Goal: Find contact information: Find contact information

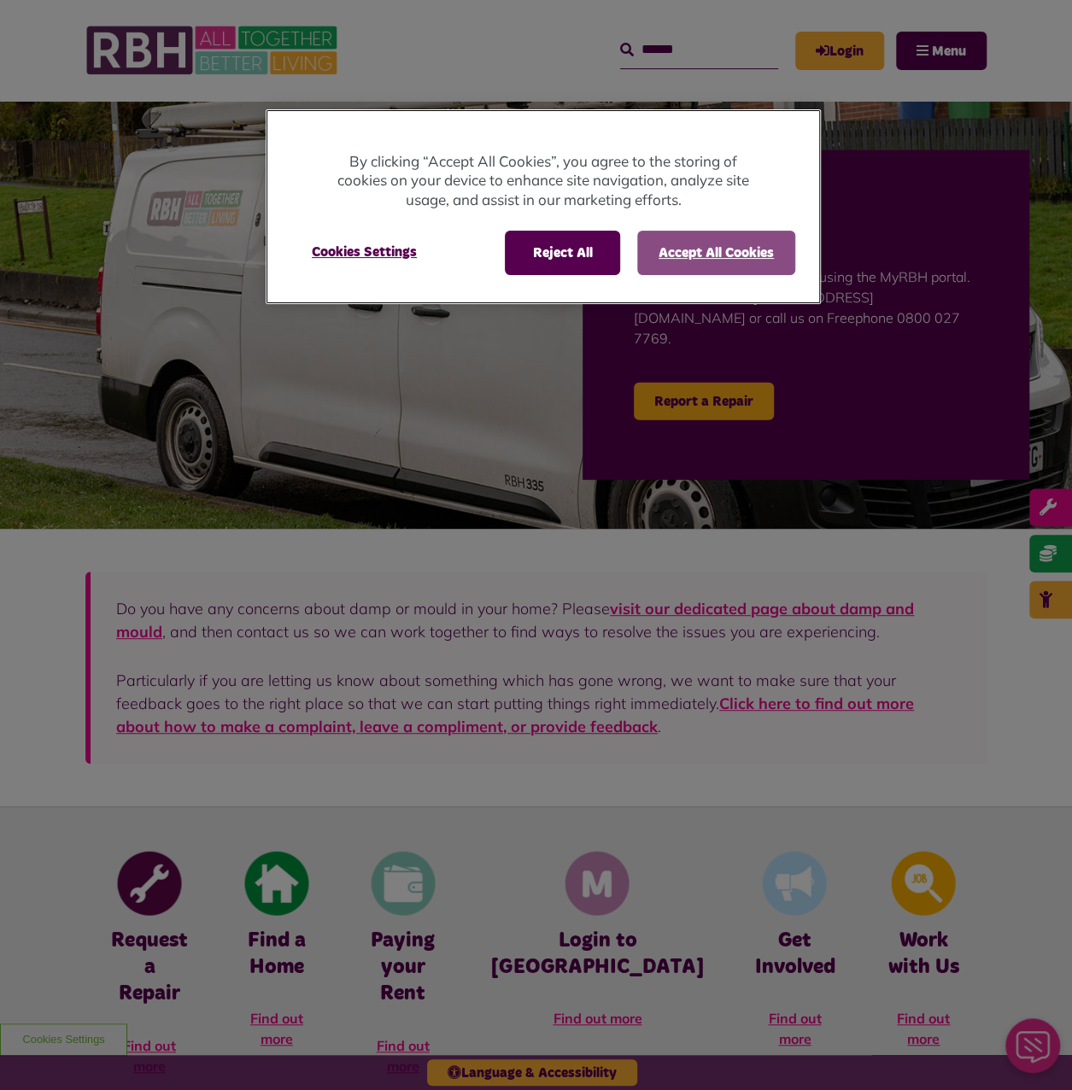
drag, startPoint x: 707, startPoint y: 226, endPoint x: 706, endPoint y: 238, distance: 12.0
click at [706, 227] on div "Reject All Accept All Cookies Cookies Settings" at bounding box center [543, 261] width 555 height 86
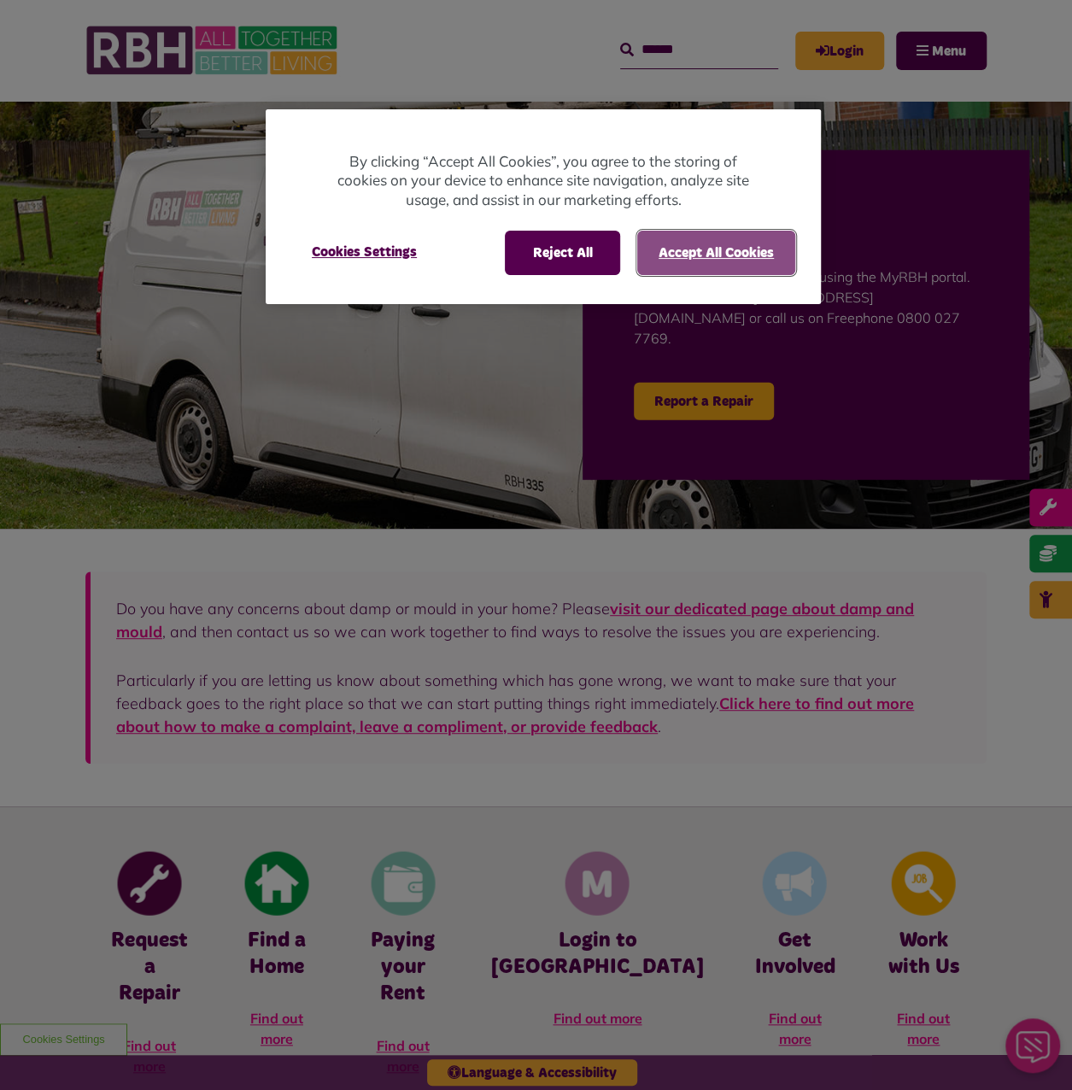
click at [709, 255] on button "Accept All Cookies" at bounding box center [716, 253] width 158 height 44
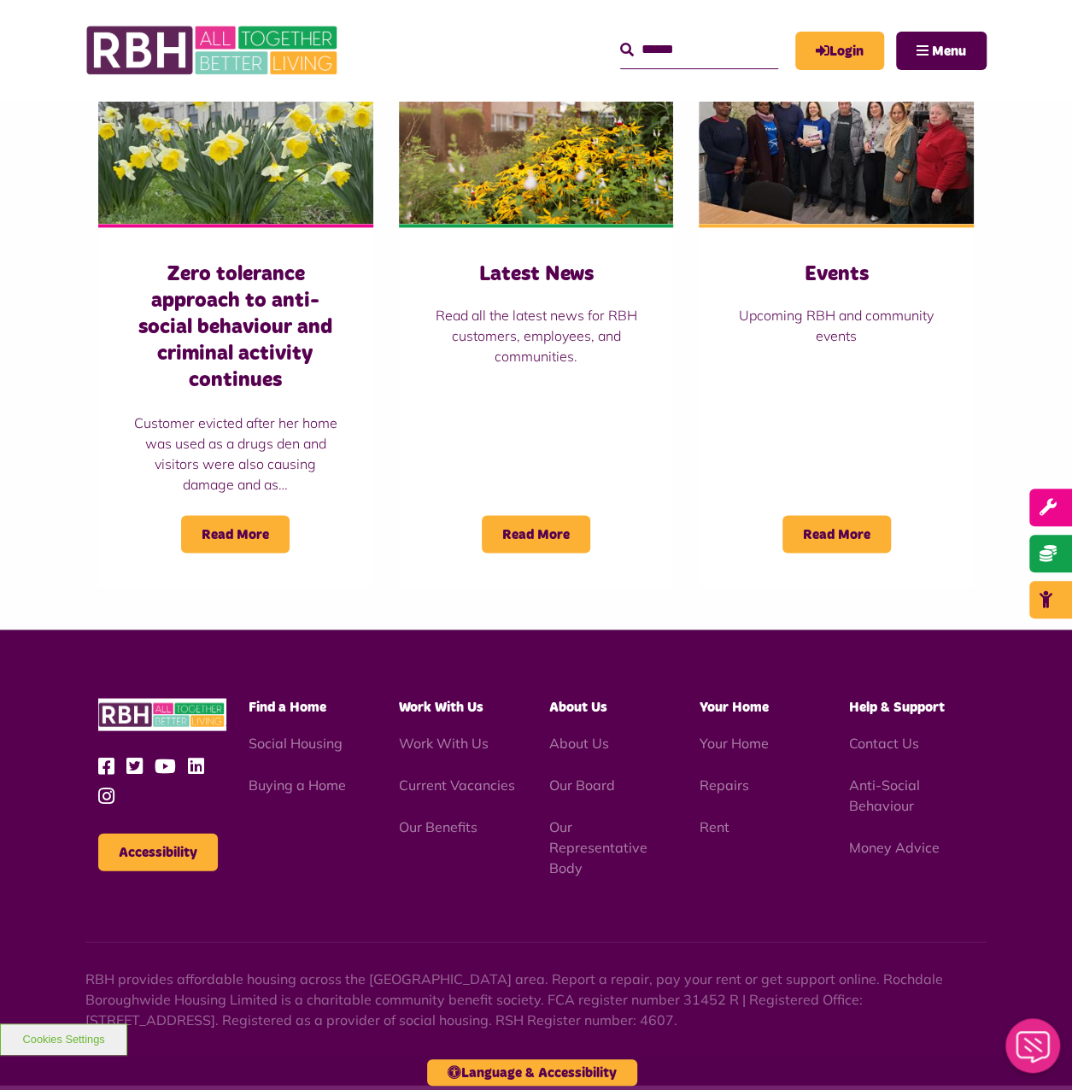
scroll to position [1230, 0]
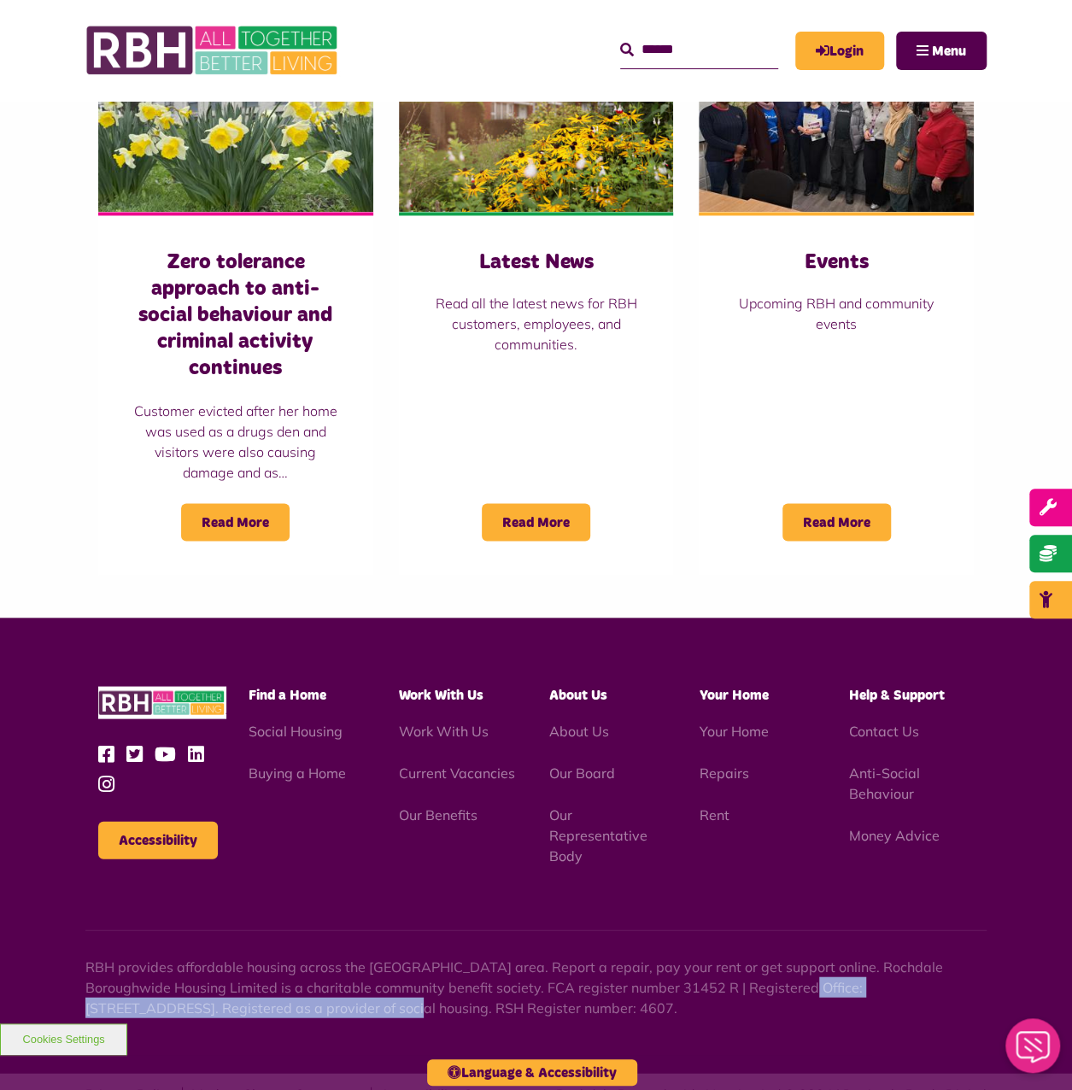
drag, startPoint x: 252, startPoint y: 950, endPoint x: 769, endPoint y: 930, distance: 517.2
click at [769, 956] on p "RBH provides affordable housing across the [GEOGRAPHIC_DATA] area. Report a rep…" at bounding box center [535, 987] width 901 height 62
copy p "Unique Enterprise Centre, Belfield Road, Rochdale, OL16 2UP"
click at [874, 722] on link "Contact Us" at bounding box center [884, 730] width 70 height 17
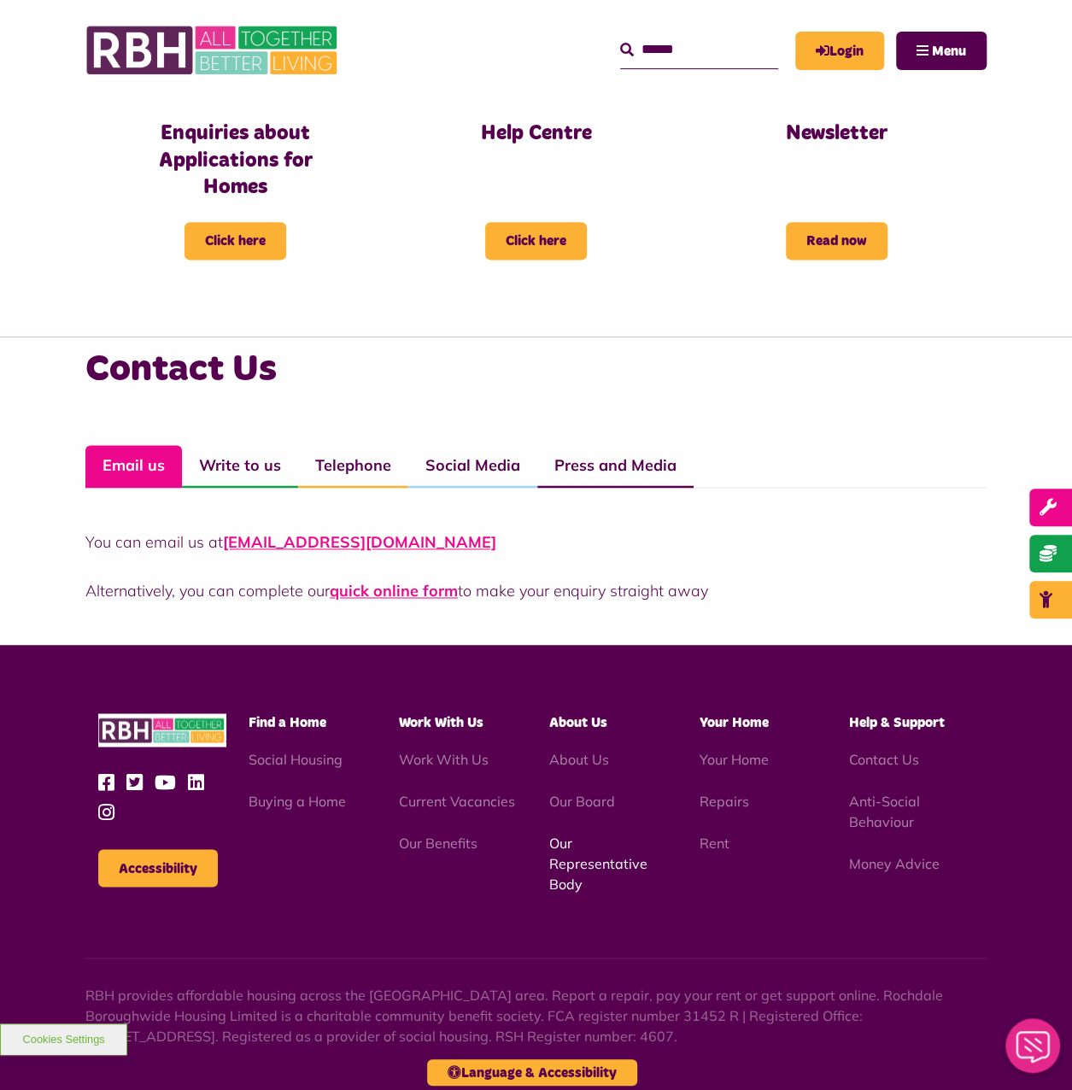
scroll to position [1028, 0]
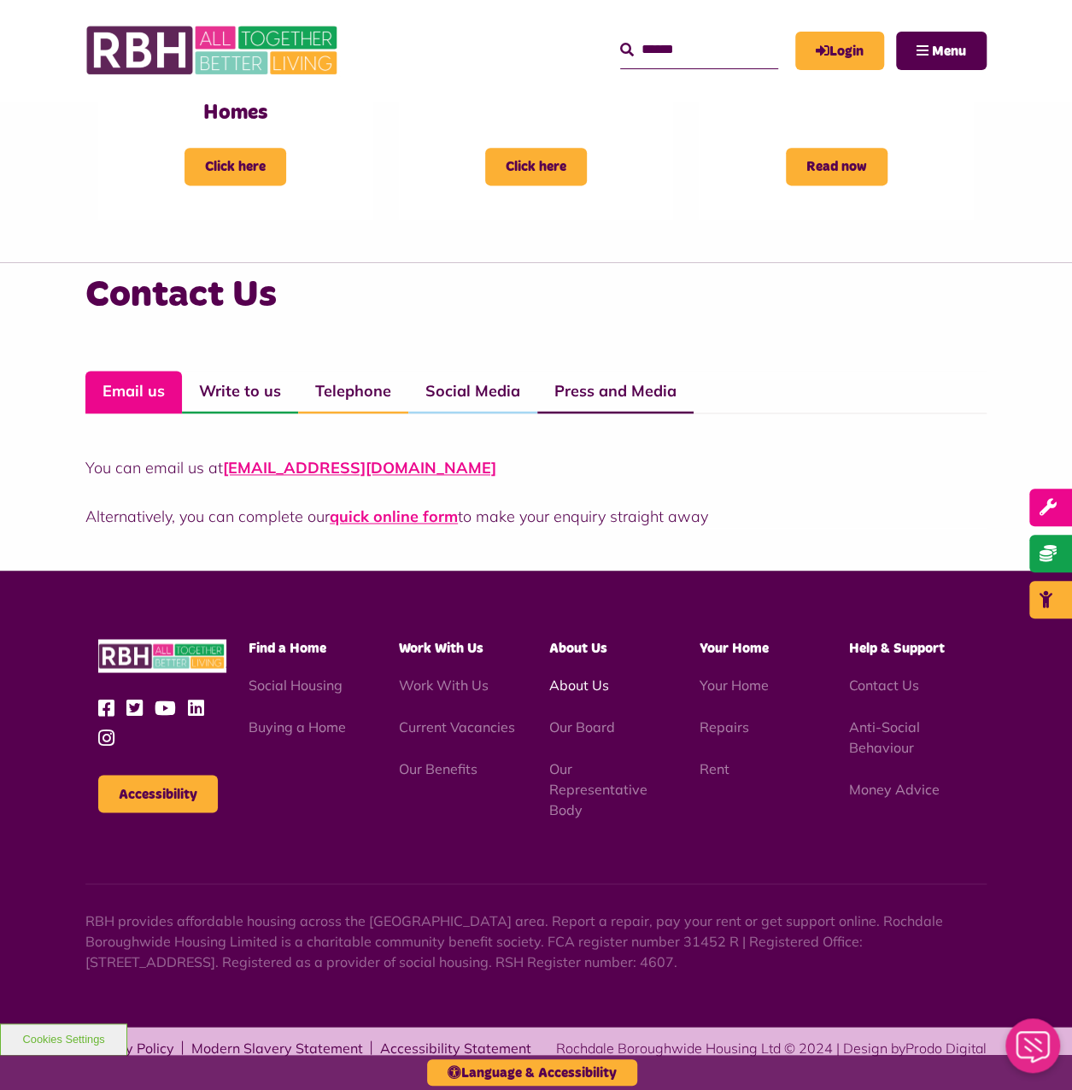
click at [573, 684] on link "About Us" at bounding box center [578, 684] width 60 height 17
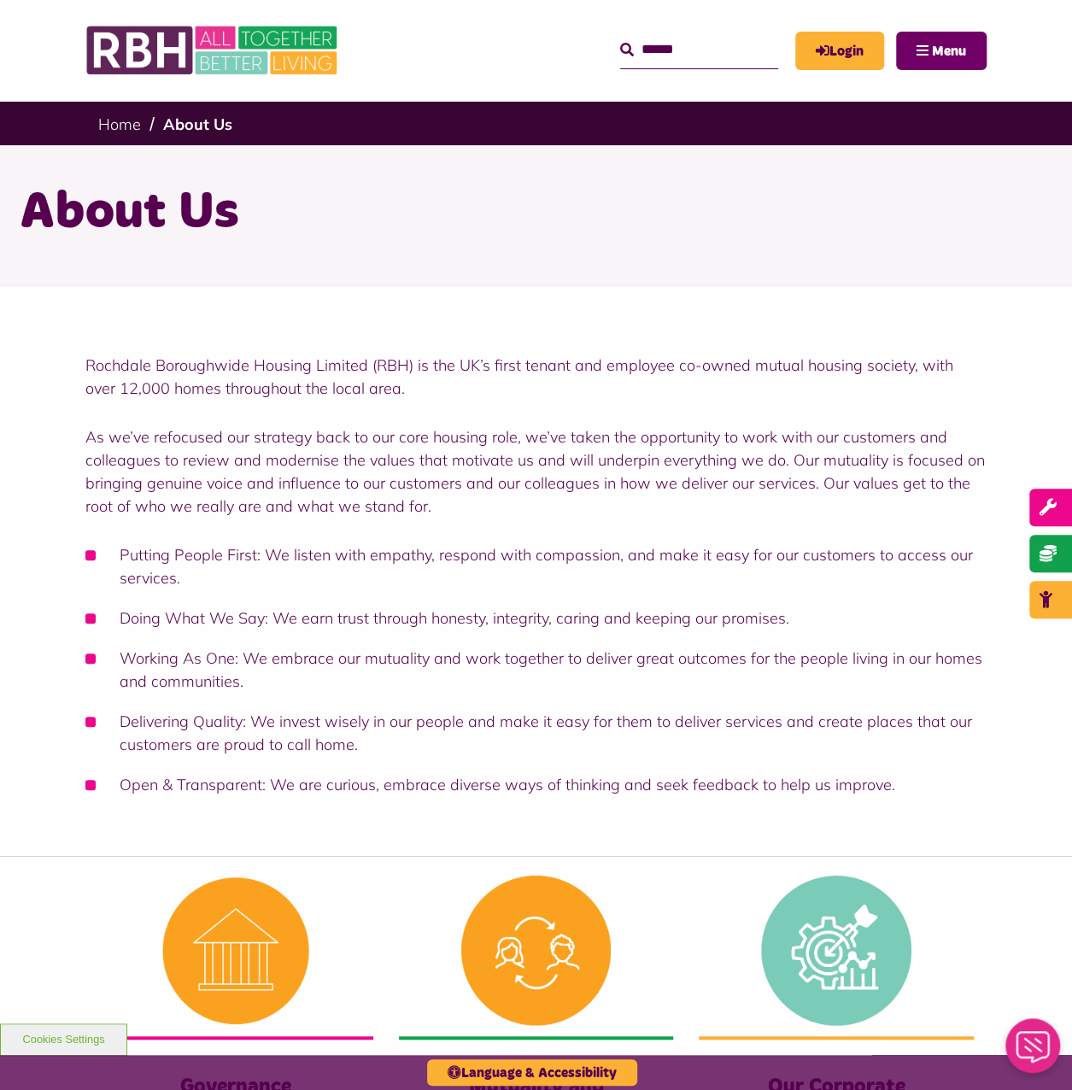
click at [923, 50] on button "Menu" at bounding box center [941, 51] width 91 height 38
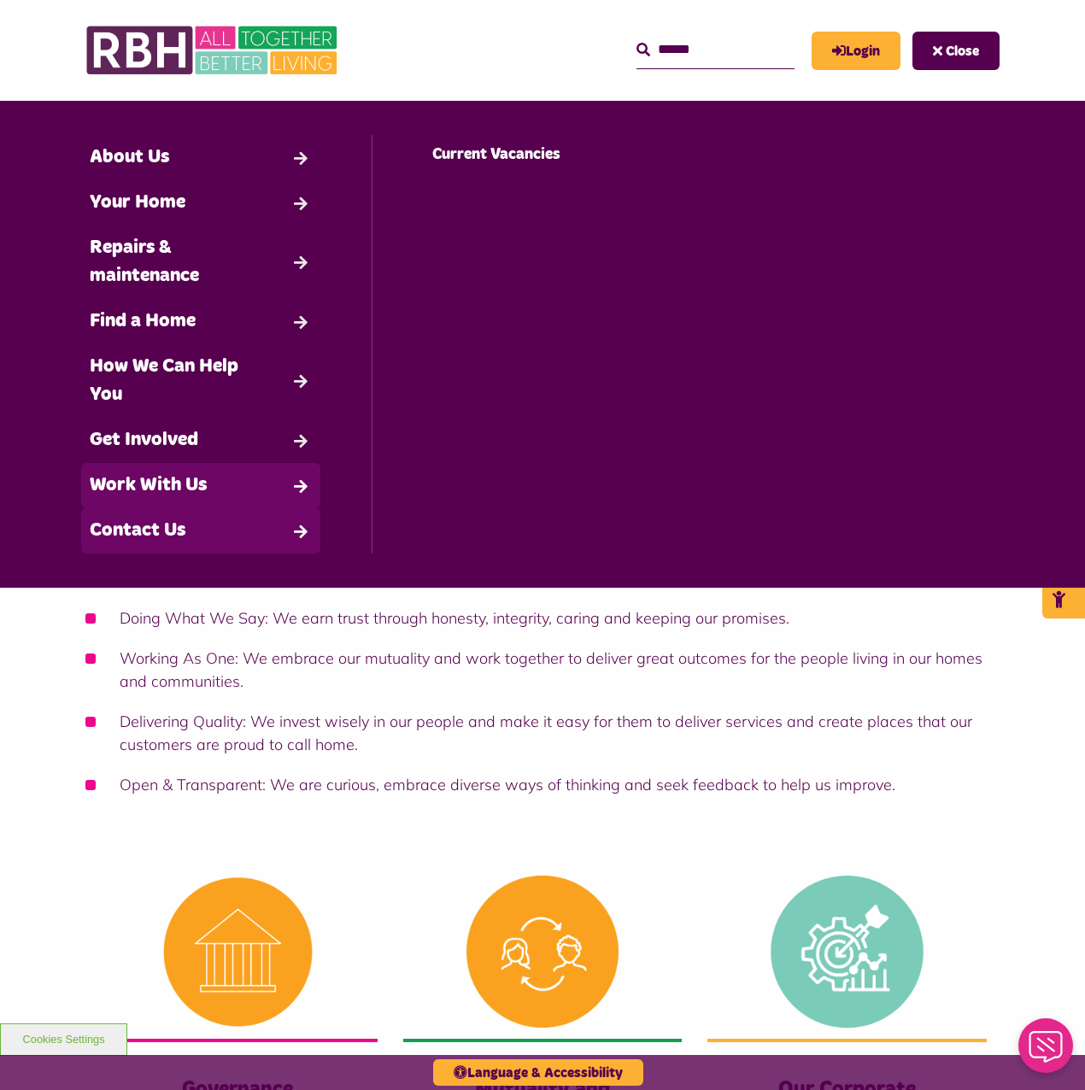
click at [267, 527] on link "Contact Us" at bounding box center [200, 530] width 239 height 45
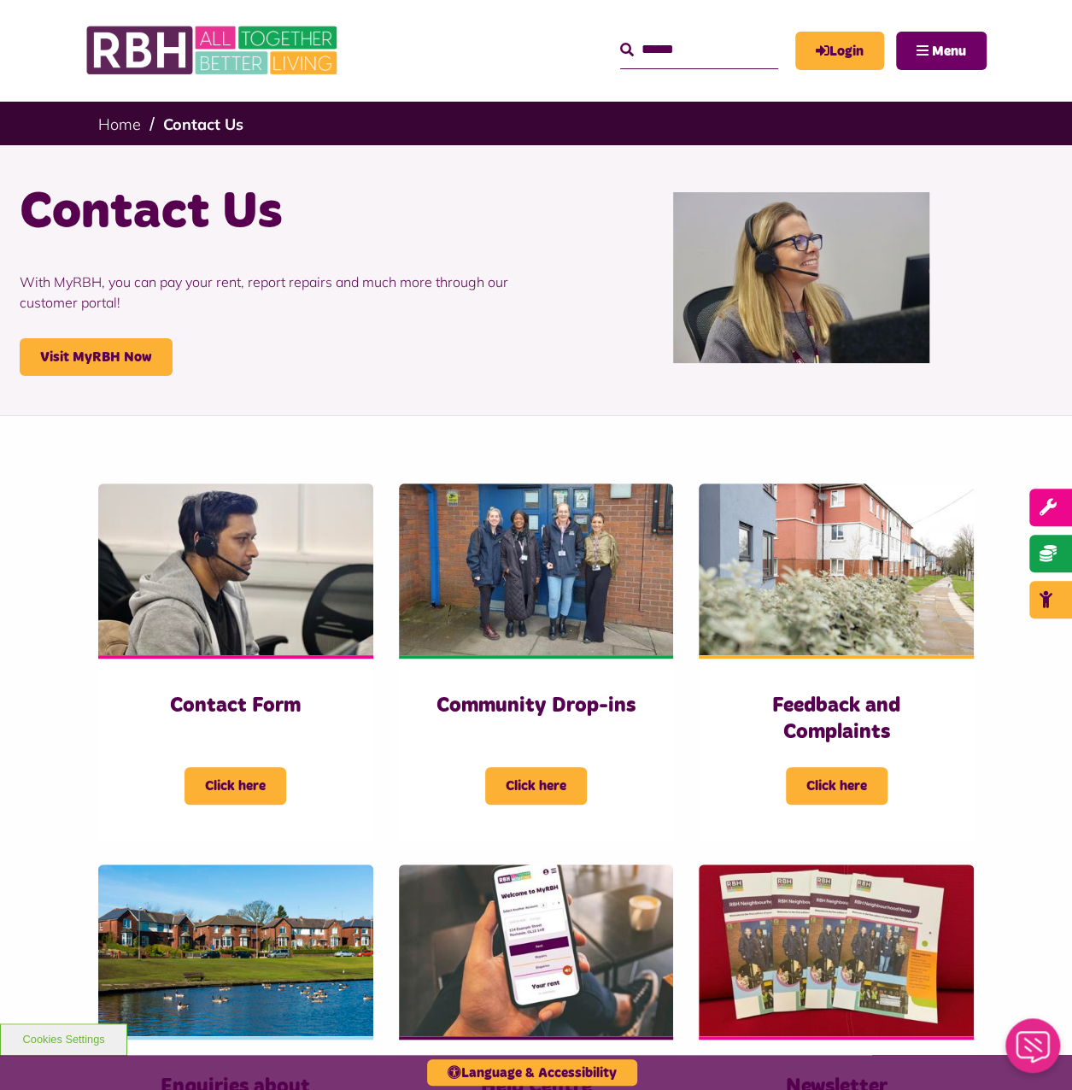
click at [932, 57] on span "Menu" at bounding box center [949, 51] width 34 height 14
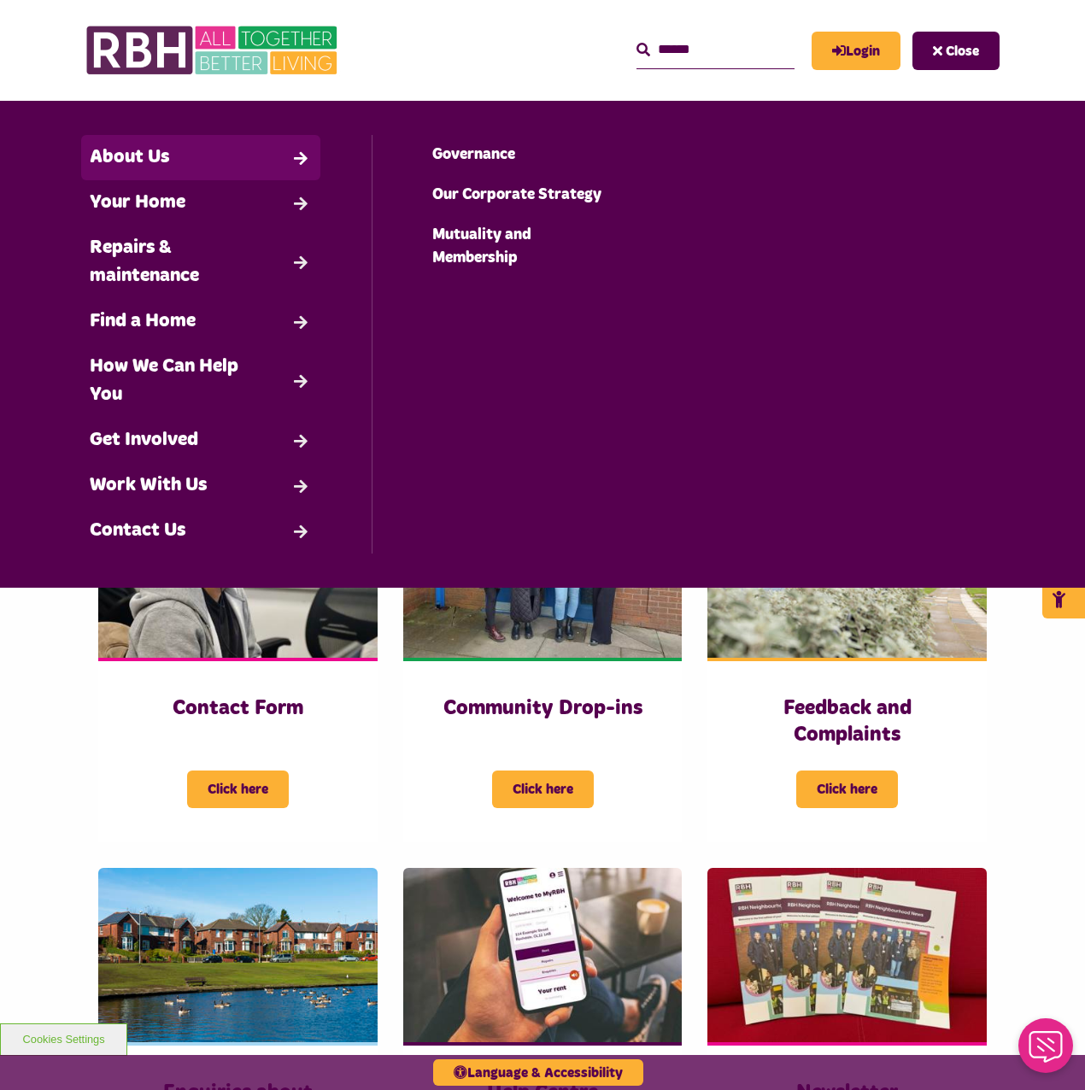
click at [257, 175] on link "About Us" at bounding box center [200, 157] width 239 height 45
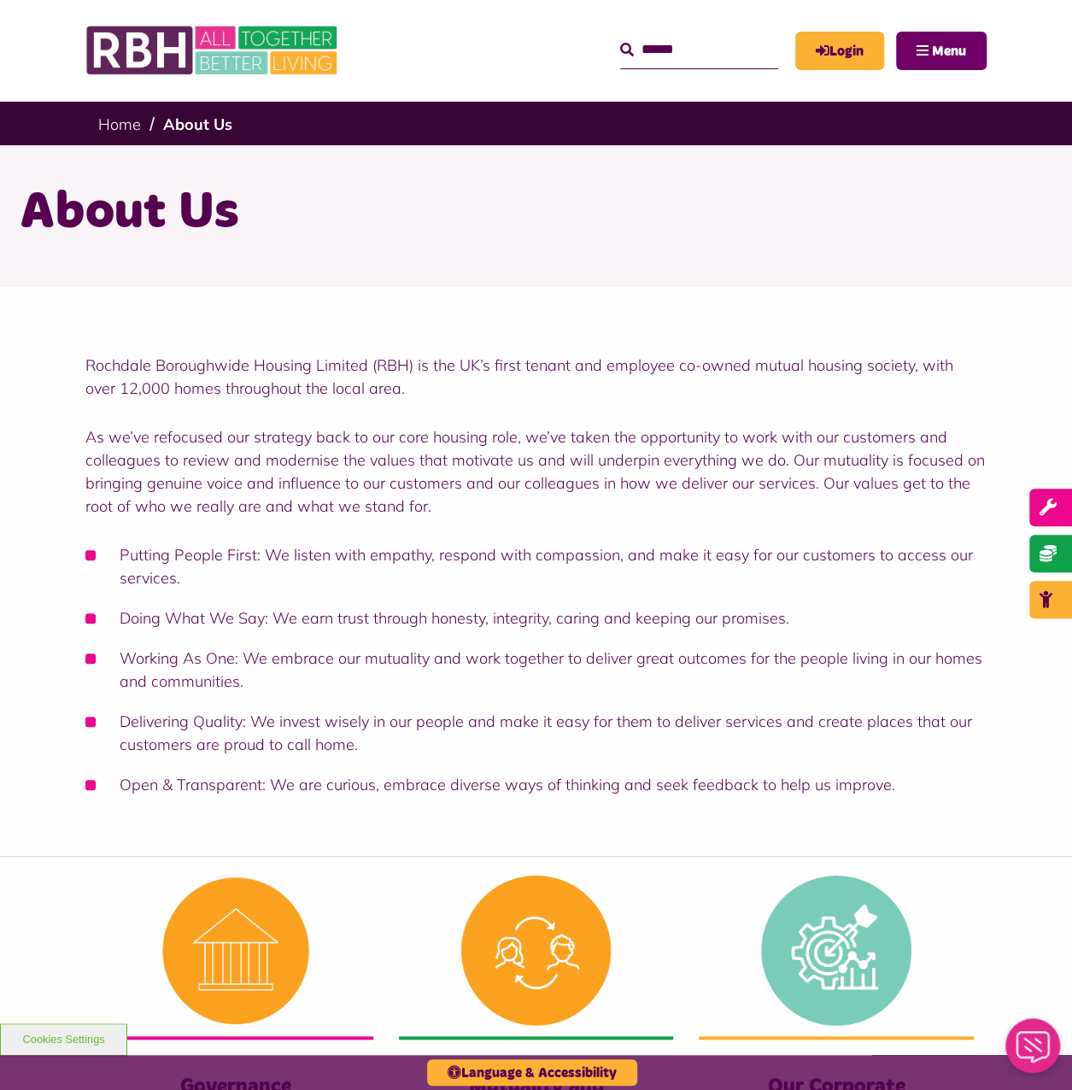
click at [916, 47] on button "Menu" at bounding box center [941, 51] width 91 height 38
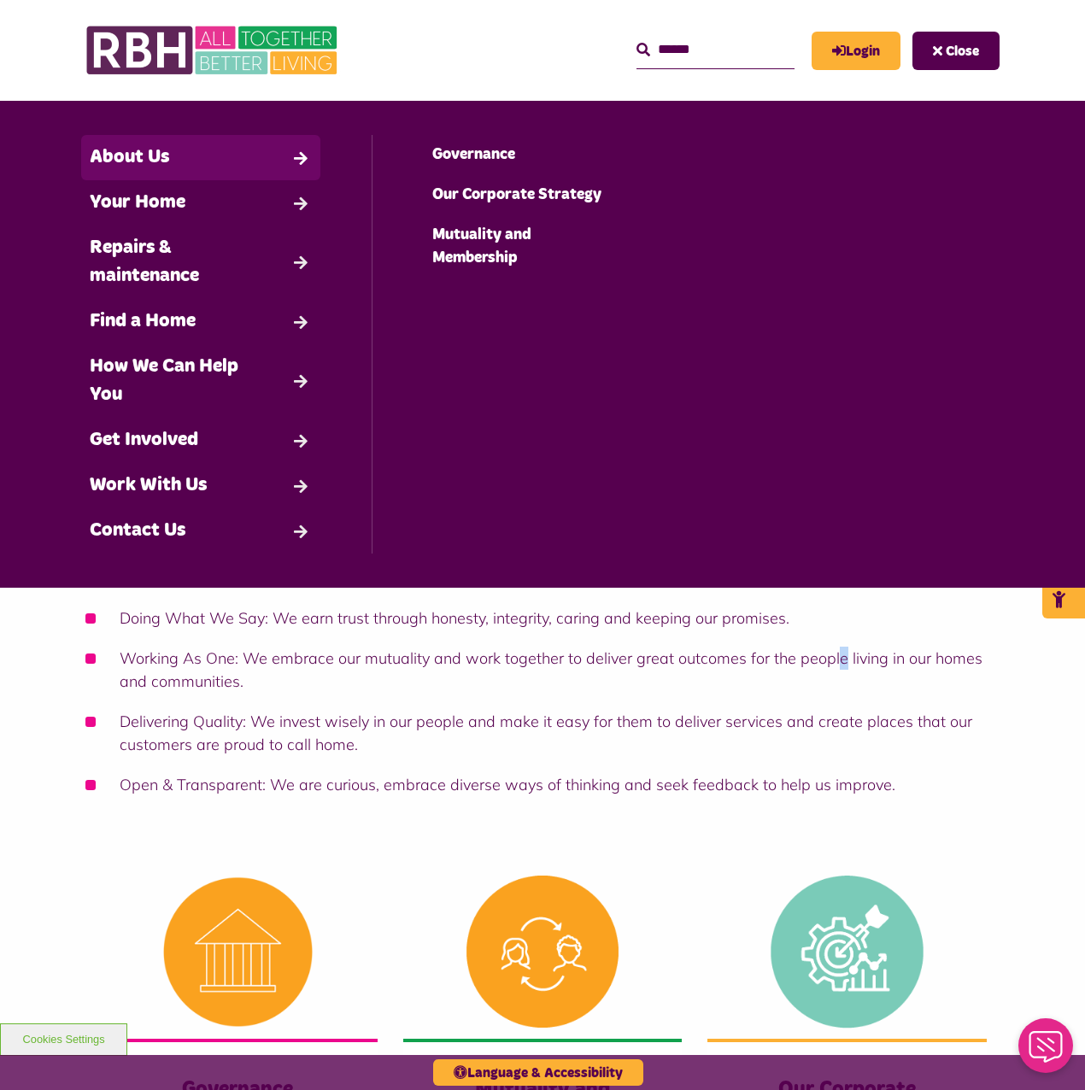
click at [841, 650] on ul "Putting People First: We listen with empathy, respond with compassion, and make…" at bounding box center [542, 669] width 914 height 253
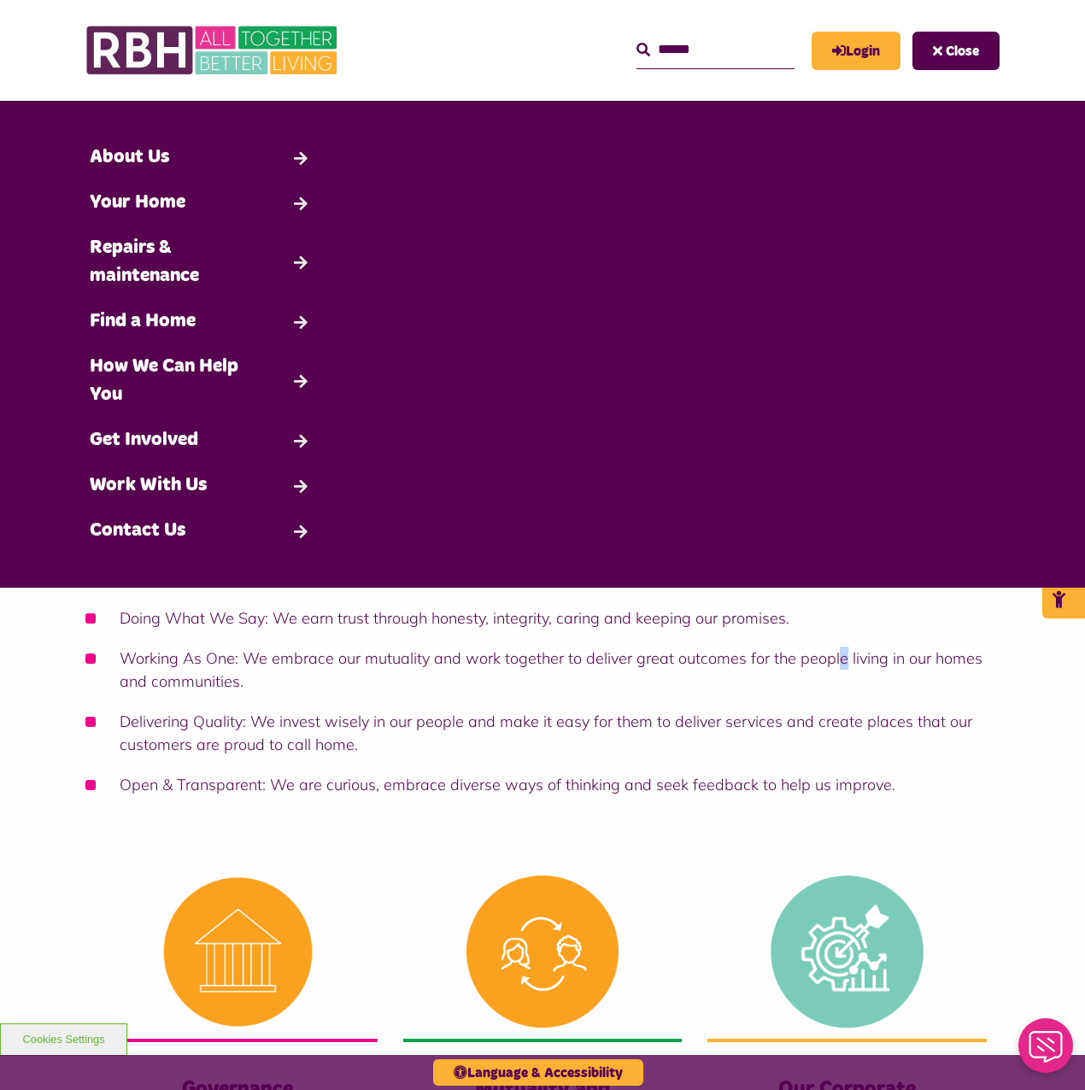
click at [965, 56] on span "Close" at bounding box center [962, 51] width 33 height 14
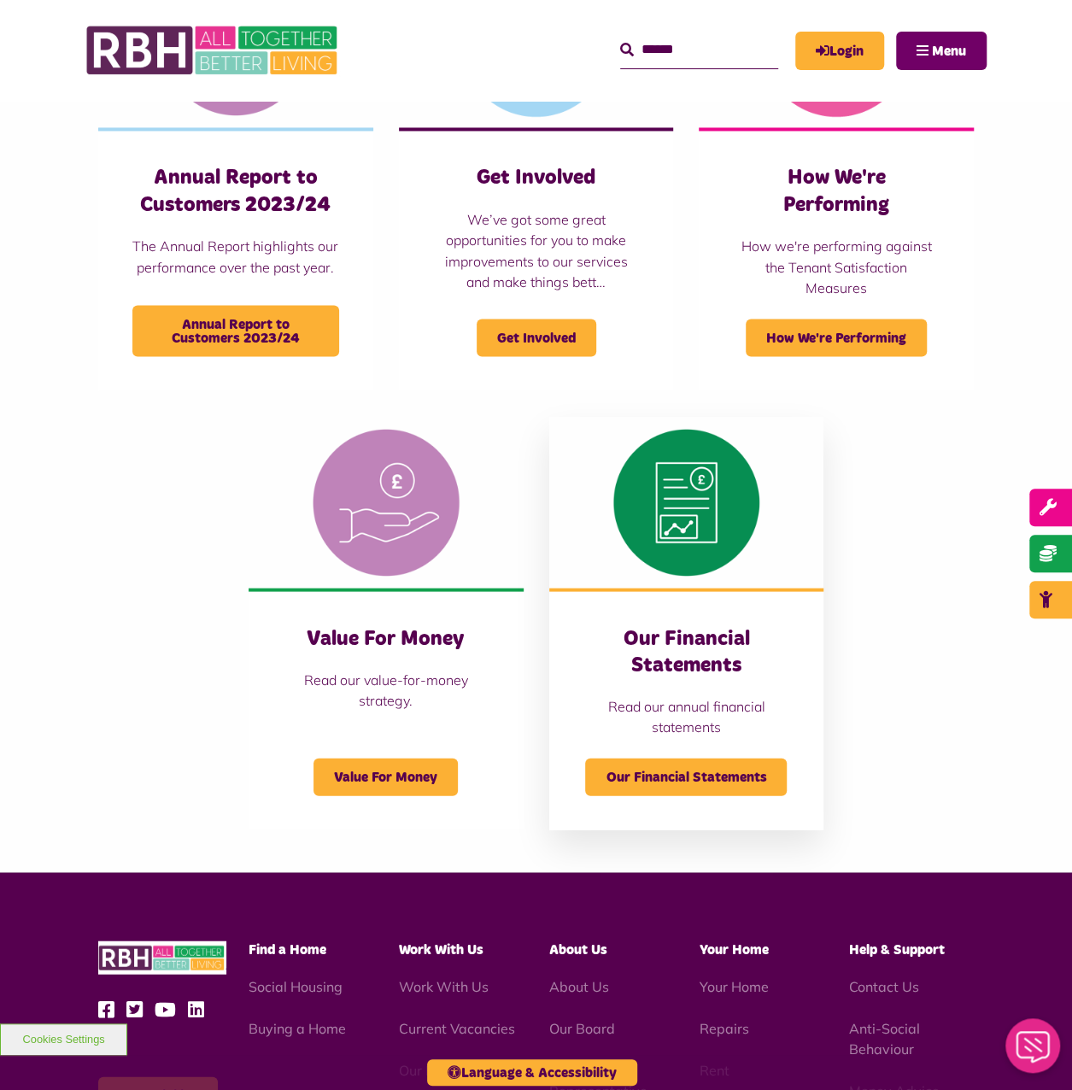
scroll to position [1452, 0]
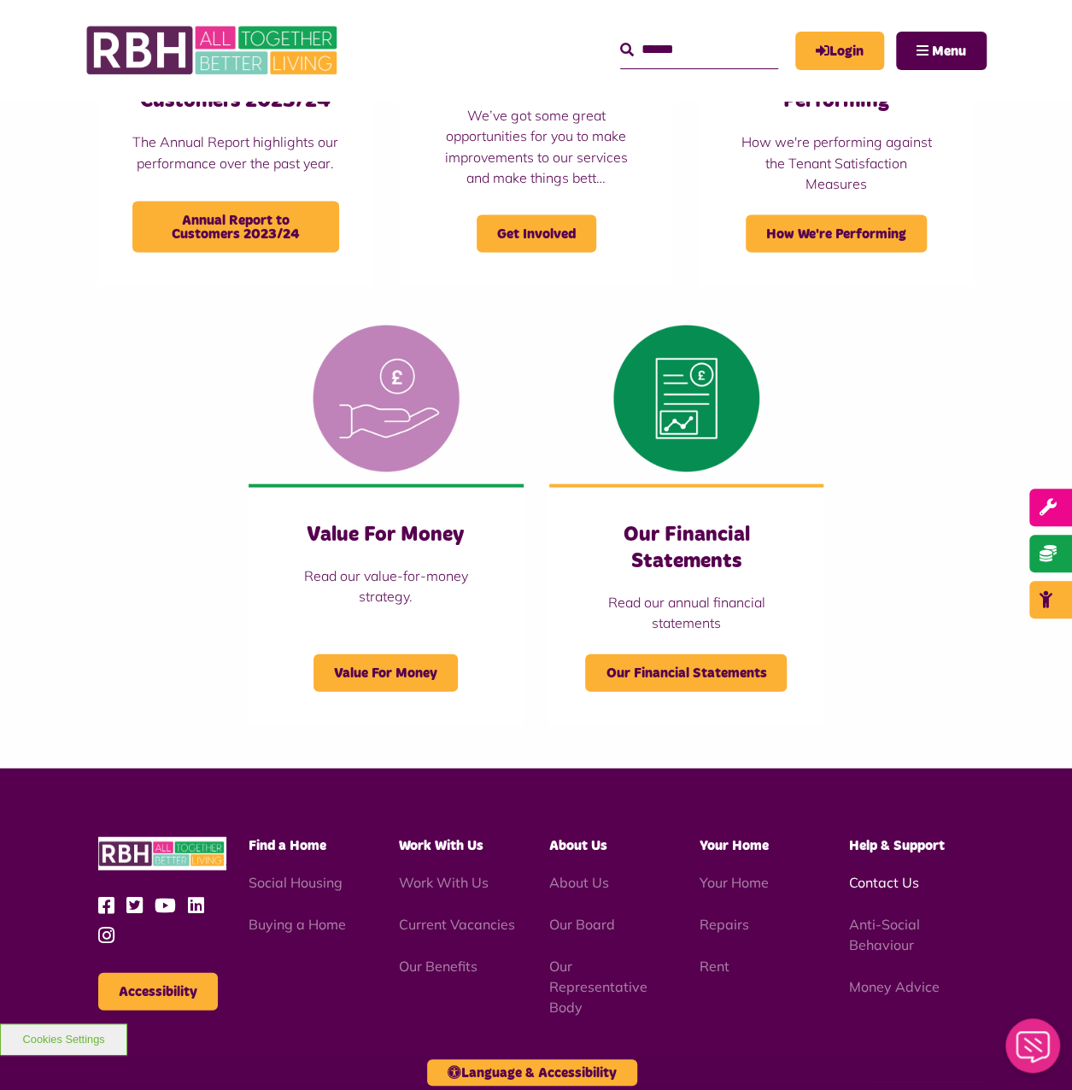
click at [907, 883] on link "Contact Us" at bounding box center [884, 881] width 70 height 17
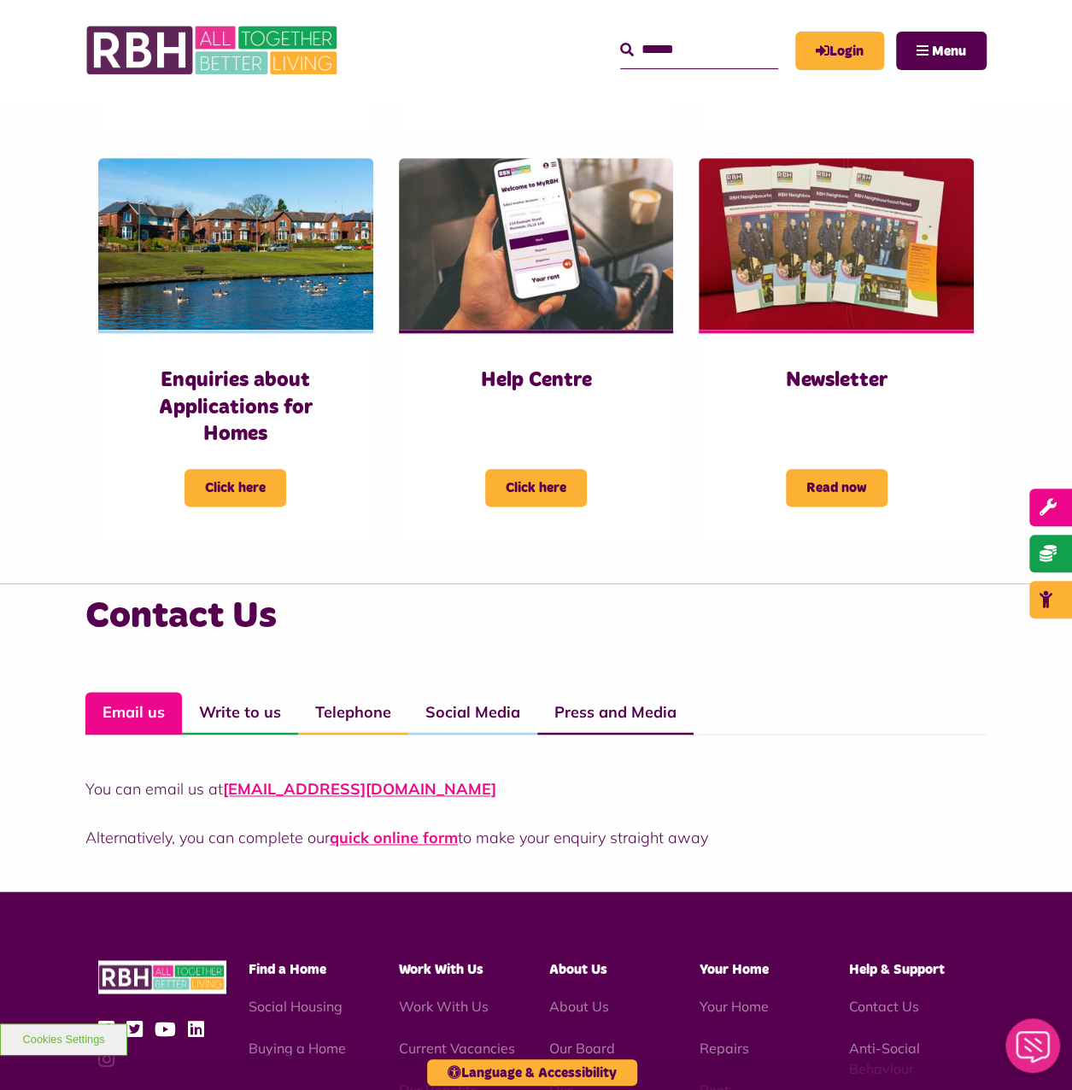
scroll to position [854, 0]
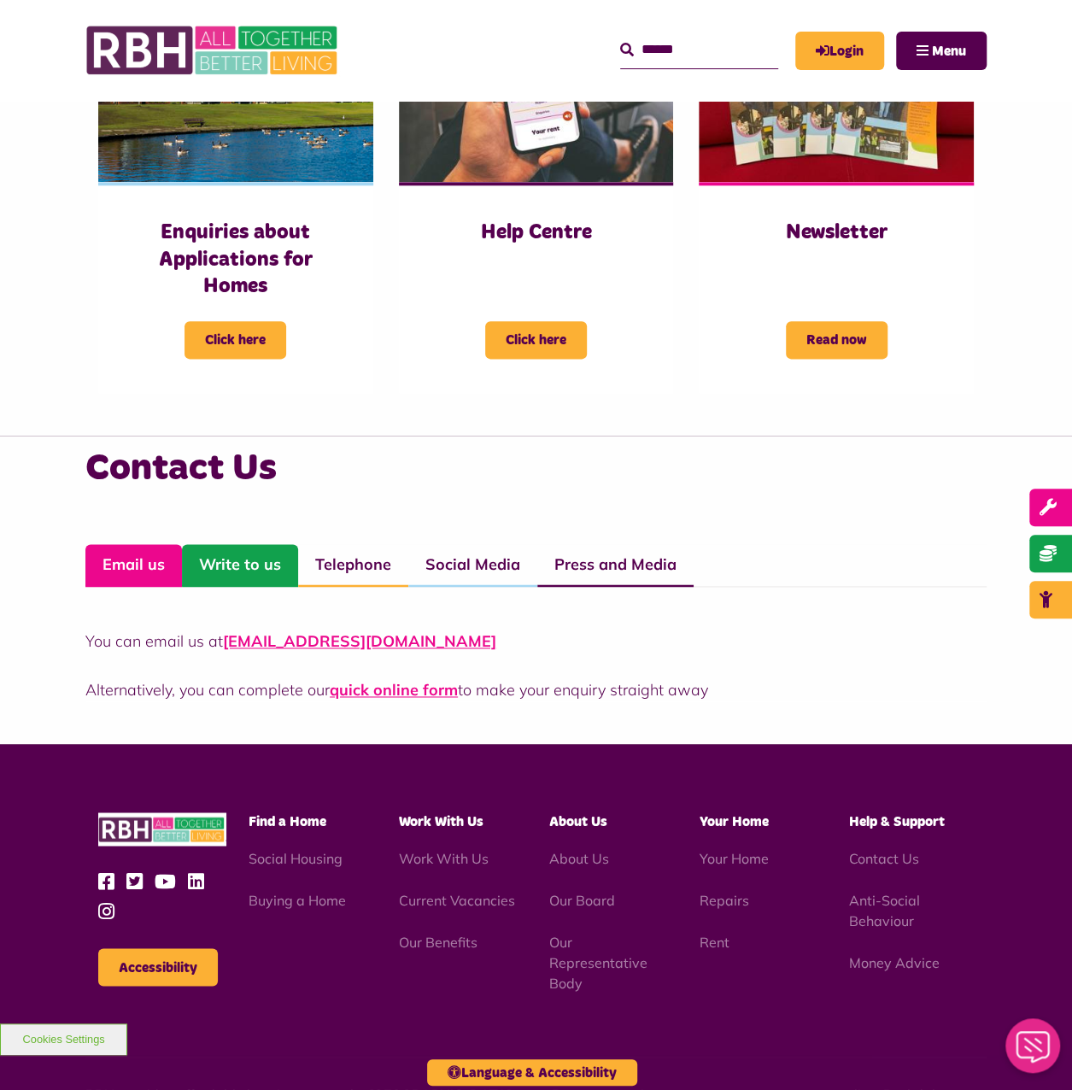
click at [203, 572] on link "Write to us" at bounding box center [240, 565] width 116 height 43
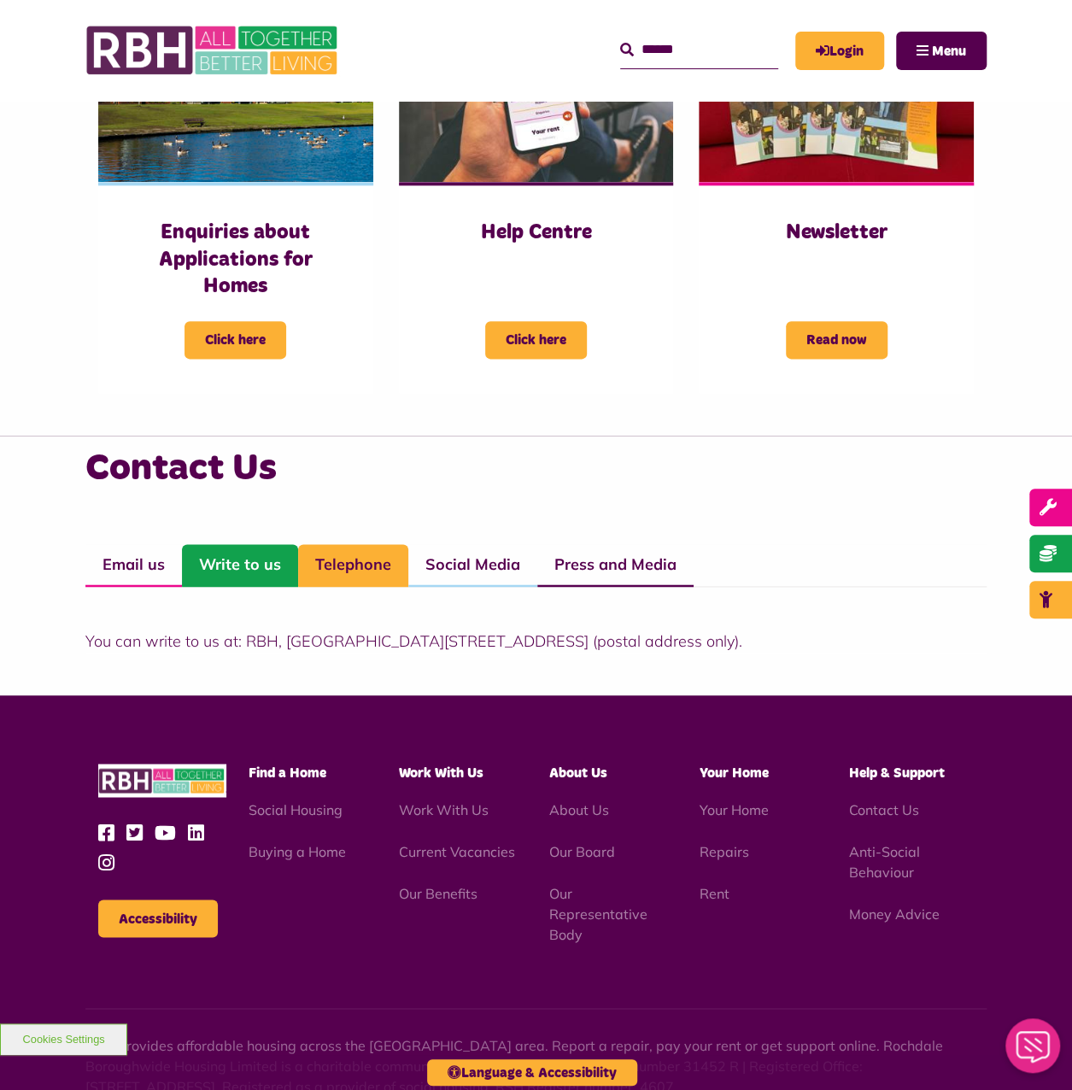
click at [330, 572] on link "Telephone" at bounding box center [353, 565] width 110 height 43
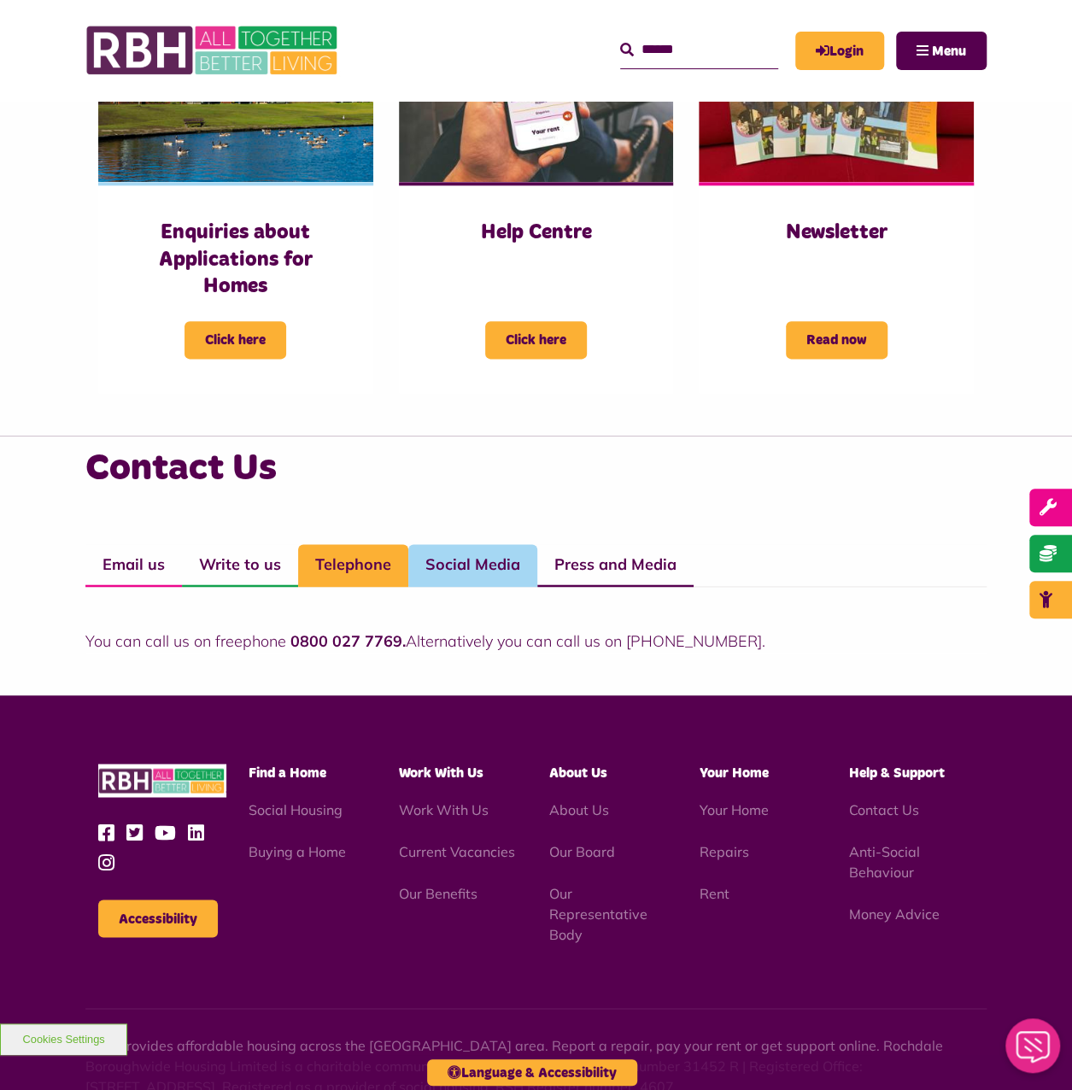
click at [475, 575] on link "Social Media" at bounding box center [472, 565] width 129 height 43
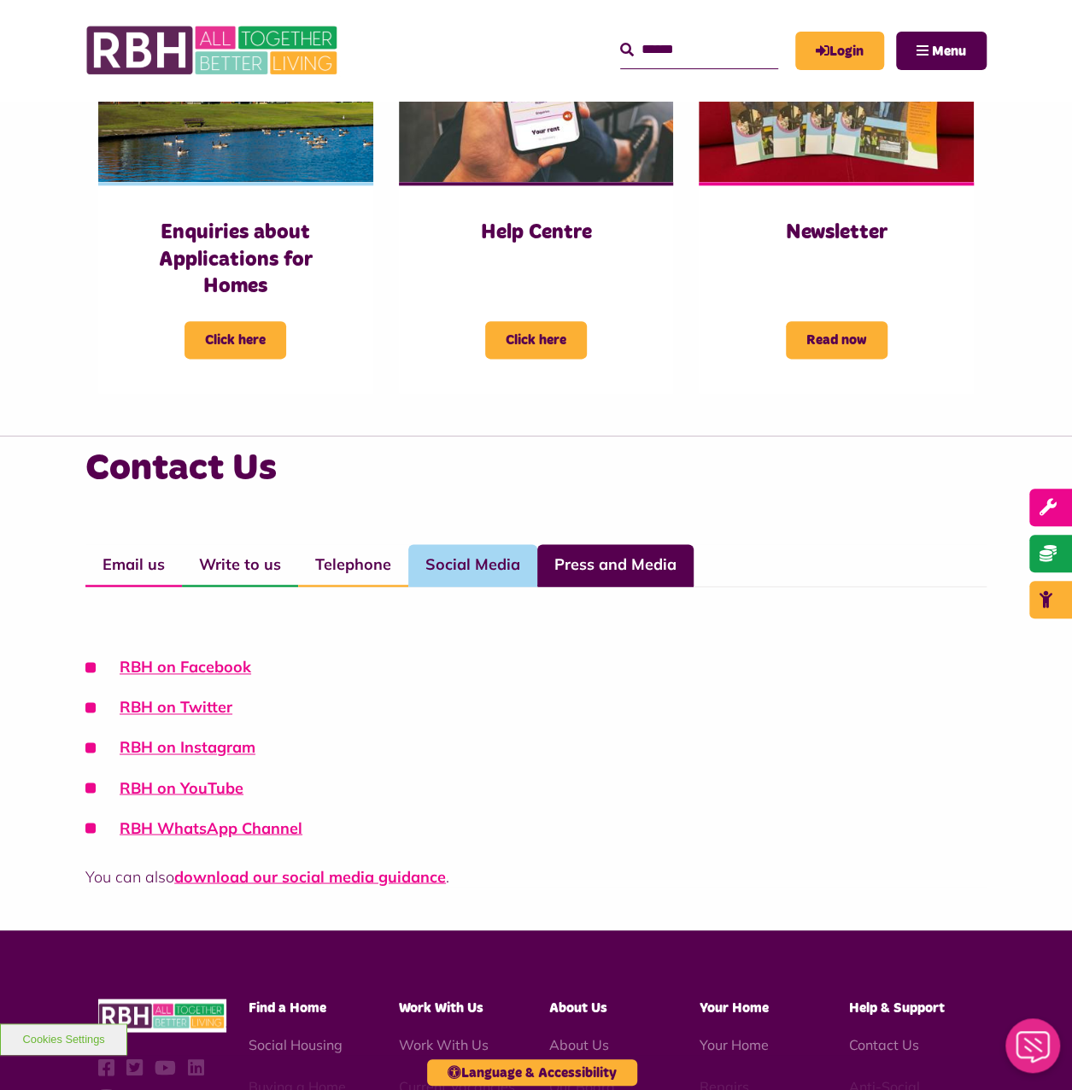
click at [608, 566] on link "Press and Media" at bounding box center [615, 565] width 156 height 43
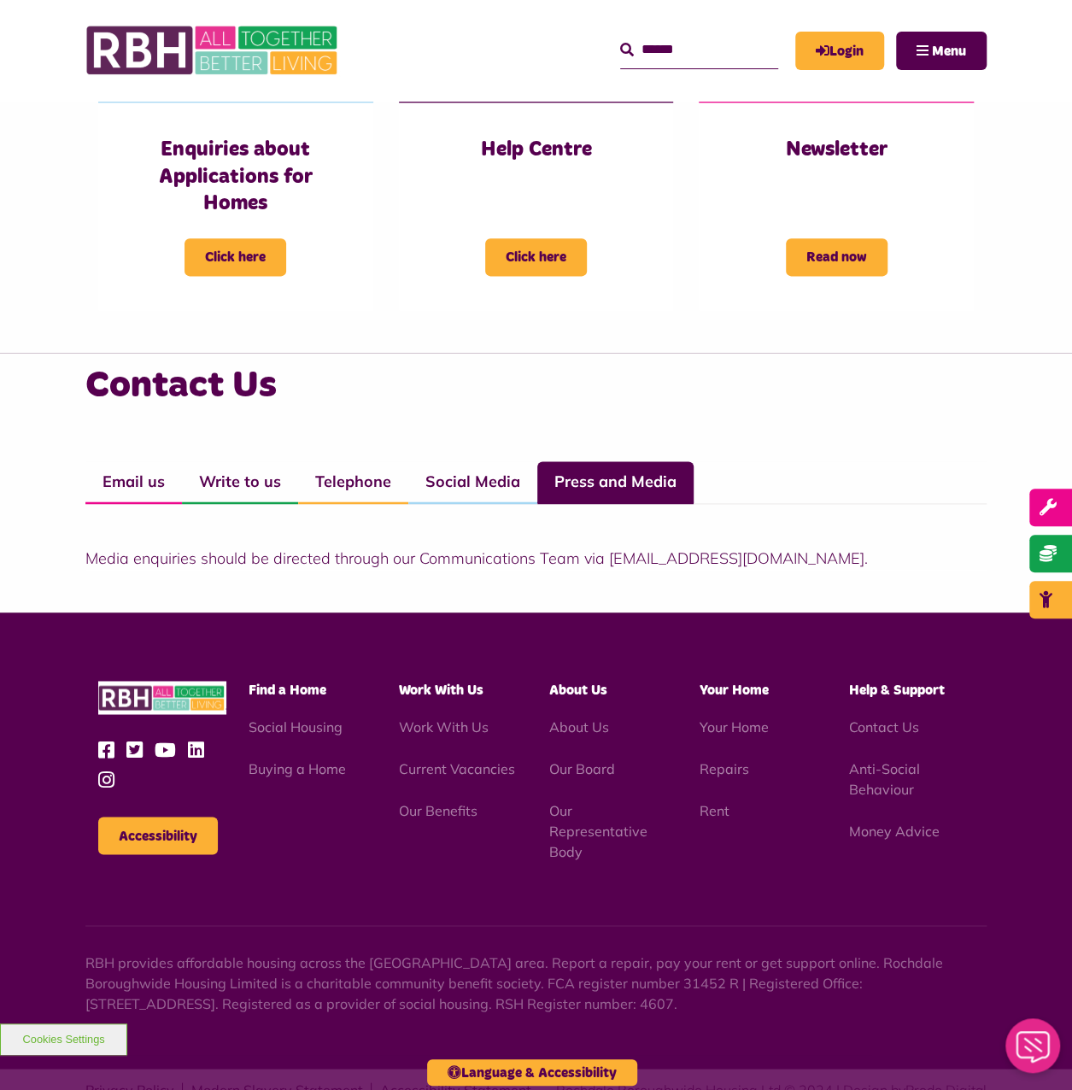
scroll to position [979, 0]
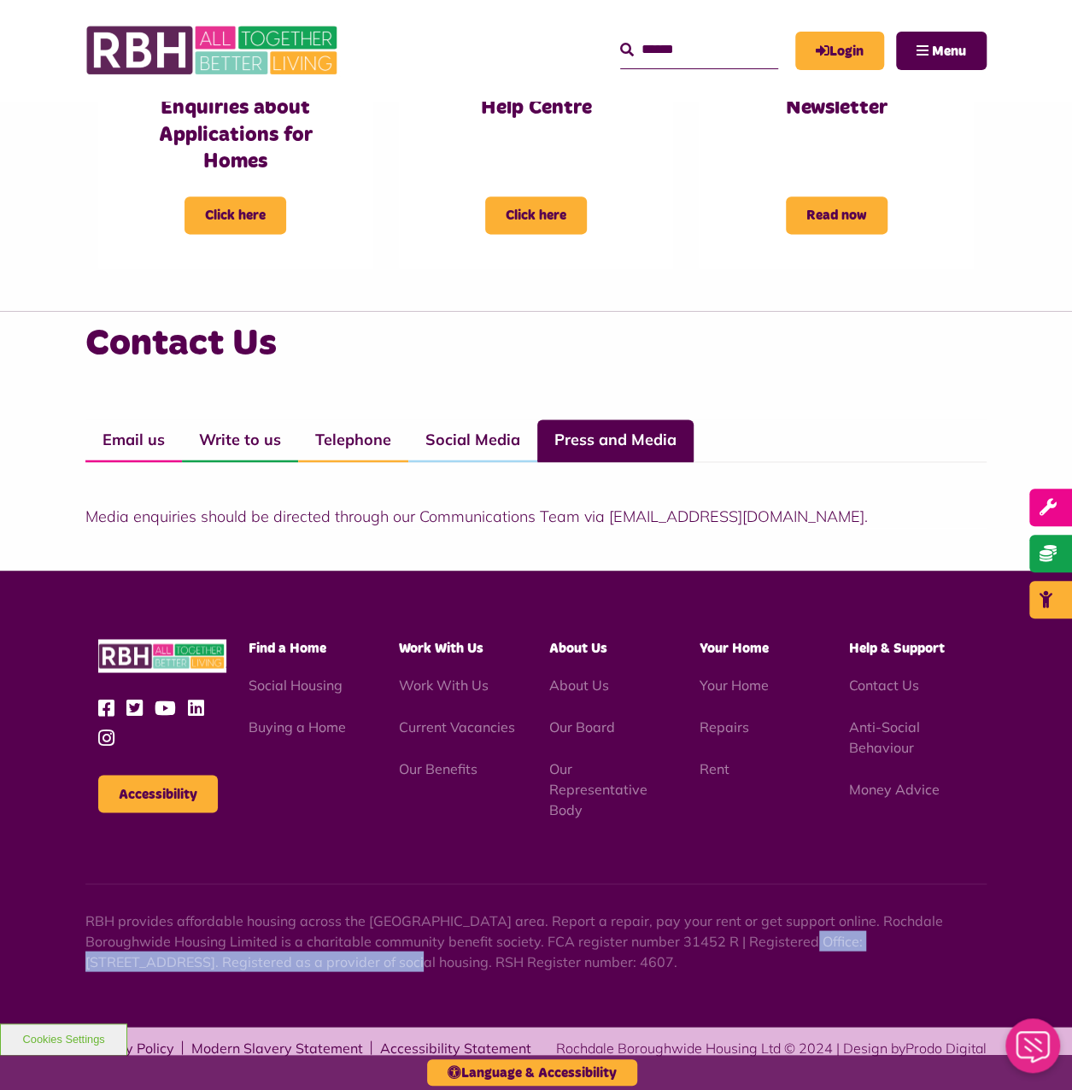
drag, startPoint x: 766, startPoint y: 934, endPoint x: 255, endPoint y: 947, distance: 511.1
click at [255, 947] on p "RBH provides affordable housing across the [GEOGRAPHIC_DATA] area. Report a rep…" at bounding box center [535, 941] width 901 height 62
copy p "[STREET_ADDRESS]"
